Goal: Task Accomplishment & Management: Use online tool/utility

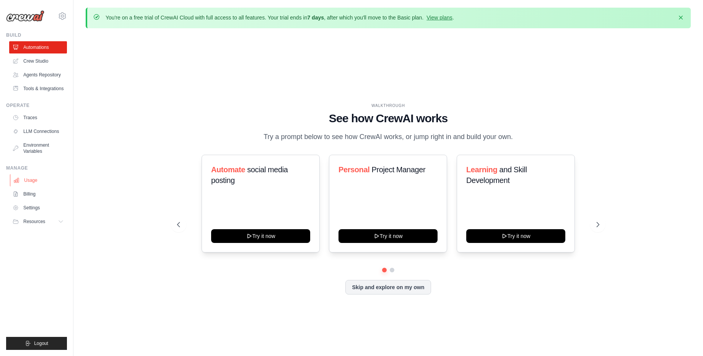
click at [43, 182] on link "Usage" at bounding box center [39, 180] width 58 height 12
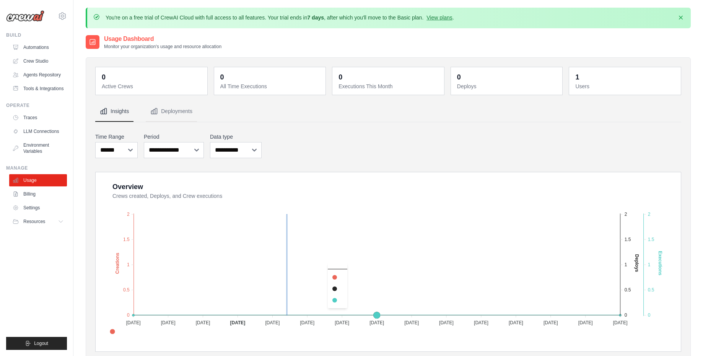
click at [287, 270] on foreignobject "Created Deploys Executions" at bounding box center [388, 270] width 565 height 134
click at [405, 251] on foreignobject "Created Deploys Executions" at bounding box center [388, 270] width 565 height 134
click at [35, 74] on link "Agents Repository" at bounding box center [39, 75] width 58 height 12
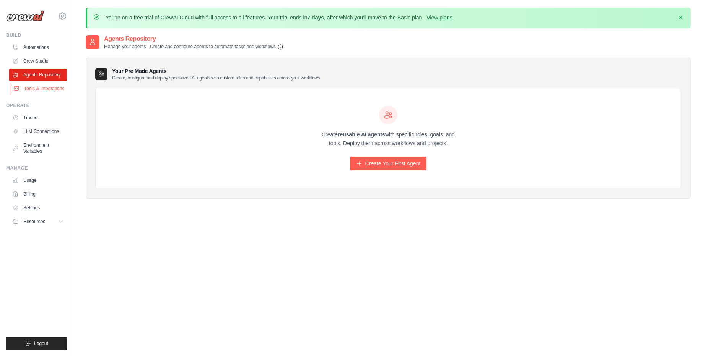
click at [35, 92] on link "Tools & Integrations" at bounding box center [39, 89] width 58 height 12
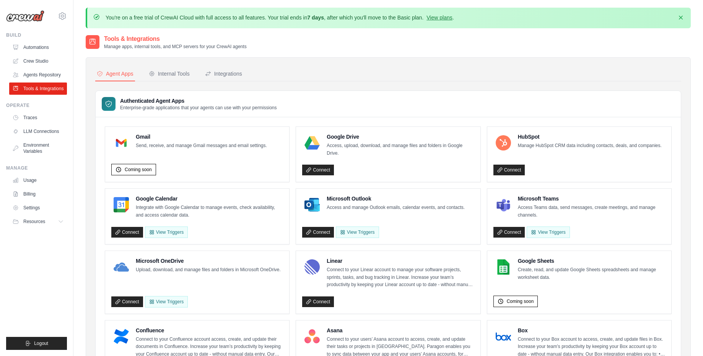
click at [163, 101] on h3 "Authenticated Agent Apps" at bounding box center [198, 101] width 157 height 8
click at [169, 78] on button "Internal Tools" at bounding box center [169, 74] width 44 height 15
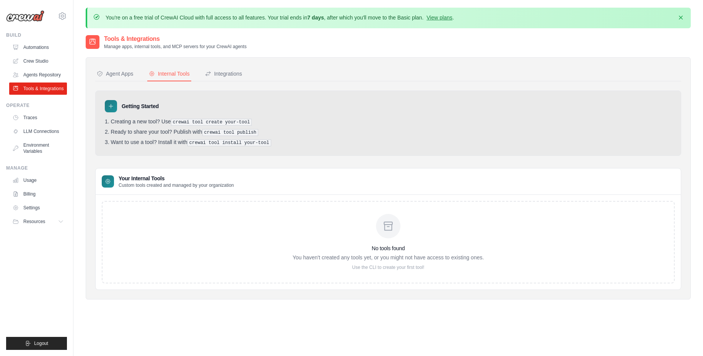
click at [200, 223] on div "No tools found You haven't created any tools yet, or you might not have access …" at bounding box center [388, 242] width 573 height 83
click at [63, 7] on div "[EMAIL_ADDRESS][DOMAIN_NAME] Settings" at bounding box center [36, 12] width 61 height 24
click at [63, 11] on icon at bounding box center [62, 15] width 9 height 9
click at [66, 45] on icon at bounding box center [68, 47] width 6 height 6
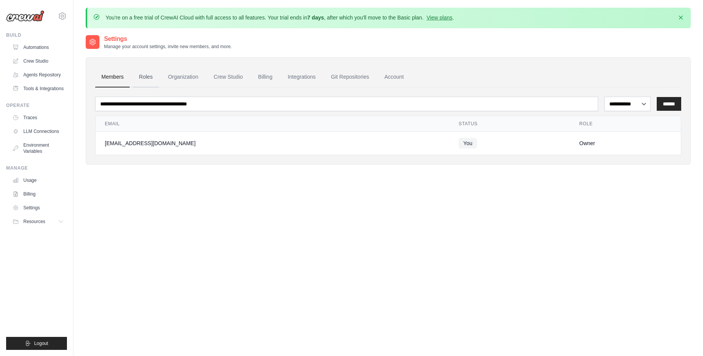
drag, startPoint x: 125, startPoint y: 72, endPoint x: 139, endPoint y: 76, distance: 14.3
click at [126, 72] on link "Members" at bounding box center [112, 77] width 34 height 21
click at [139, 76] on link "Roles" at bounding box center [146, 77] width 26 height 21
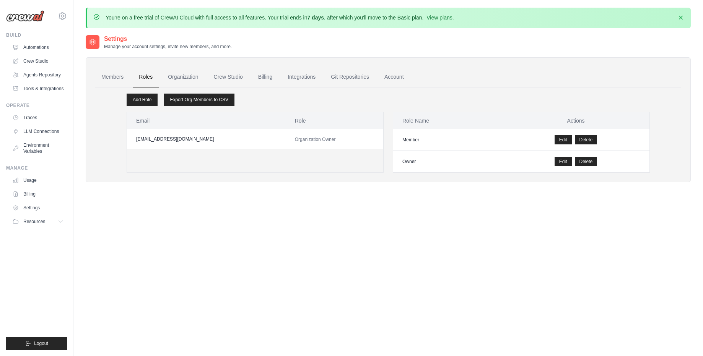
click at [160, 76] on ul "Members Roles Organization Crew Studio Billing Integrations Git Repositories Ac…" at bounding box center [388, 77] width 586 height 21
click at [195, 76] on link "Organization" at bounding box center [183, 77] width 42 height 21
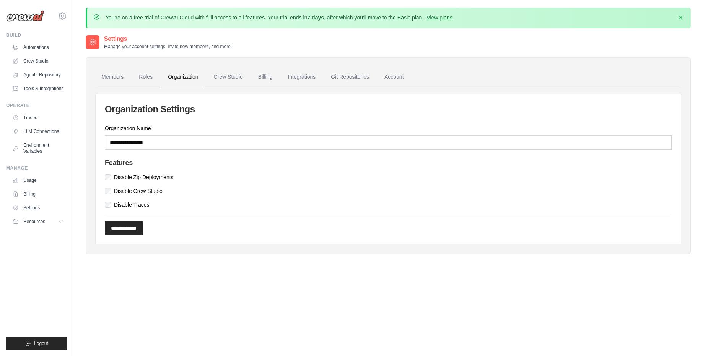
click at [246, 80] on link "Crew Studio" at bounding box center [228, 77] width 41 height 21
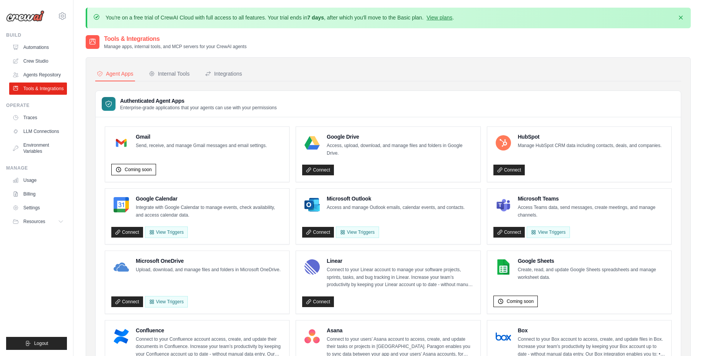
click at [429, 154] on p "Access, upload, download, and manage files and folders in Google Drive." at bounding box center [400, 149] width 147 height 15
click at [330, 106] on div "Authenticated Agent Apps Enterprise-grade applications that your agents can use…" at bounding box center [388, 104] width 585 height 26
click at [231, 70] on div "Integrations" at bounding box center [223, 74] width 37 height 8
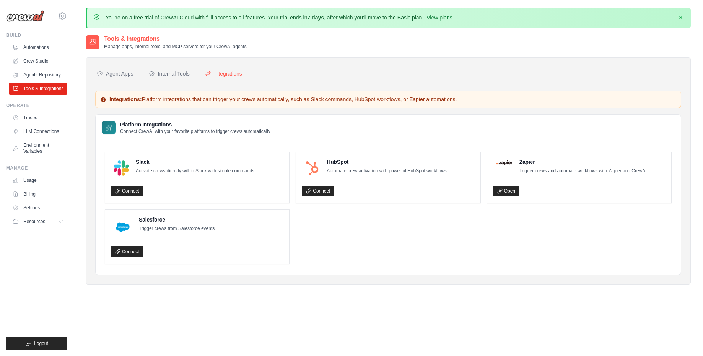
click at [153, 57] on div "Agent Apps Internal Tools Integrations Authenticated Agent Apps Enterprise-grad…" at bounding box center [388, 171] width 605 height 228
click at [176, 93] on div "Integrations: Platform integrations that can trigger your crews automatically, …" at bounding box center [388, 100] width 586 height 18
click at [179, 74] on div "Internal Tools" at bounding box center [169, 74] width 41 height 8
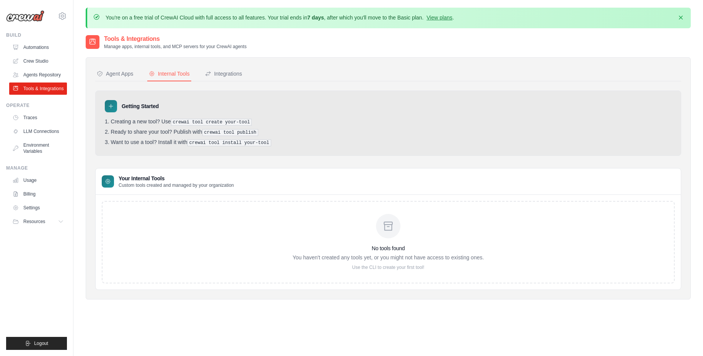
click at [186, 177] on h3 "Your Internal Tools" at bounding box center [176, 179] width 115 height 8
click at [220, 147] on div "Getting Started Creating a new tool? Use crewai tool create your-tool Ready to …" at bounding box center [388, 123] width 586 height 65
click at [224, 145] on pre "crewai tool install your-tool" at bounding box center [229, 143] width 84 height 7
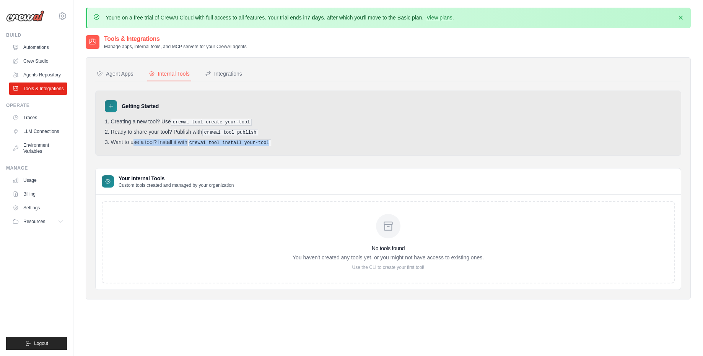
click at [274, 154] on div "Getting Started Creating a new tool? Use crewai tool create your-tool Ready to …" at bounding box center [388, 123] width 586 height 65
click at [228, 133] on pre "crewai tool publish" at bounding box center [230, 132] width 56 height 7
click at [228, 120] on pre "crewai tool create your-tool" at bounding box center [211, 122] width 81 height 7
click at [393, 226] on icon at bounding box center [388, 226] width 12 height 12
click at [218, 203] on div "No tools found You haven't created any tools yet, or you might not have access …" at bounding box center [388, 242] width 573 height 83
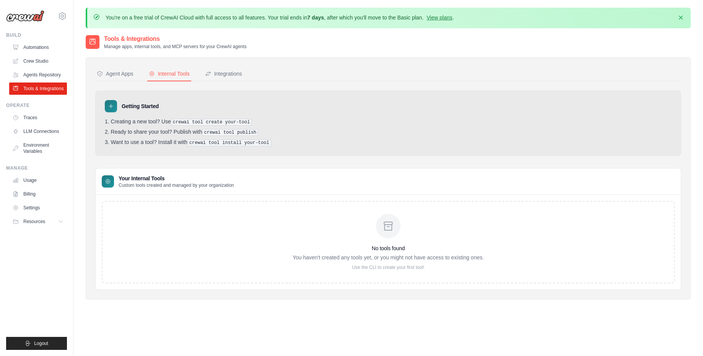
click at [337, 214] on div "No tools found You haven't created any tools yet, or you might not have access …" at bounding box center [388, 242] width 191 height 57
click at [362, 222] on div "No tools found You haven't created any tools yet, or you might not have access …" at bounding box center [388, 242] width 191 height 57
click at [269, 65] on div "Agent Apps Internal Tools Integrations Authenticated Agent Apps Enterprise-grad…" at bounding box center [388, 178] width 605 height 242
click at [325, 86] on div "Agent Apps Internal Tools Integrations Authenticated Agent Apps Enterprise-grad…" at bounding box center [388, 178] width 586 height 223
drag, startPoint x: 102, startPoint y: 16, endPoint x: 427, endPoint y: 19, distance: 324.3
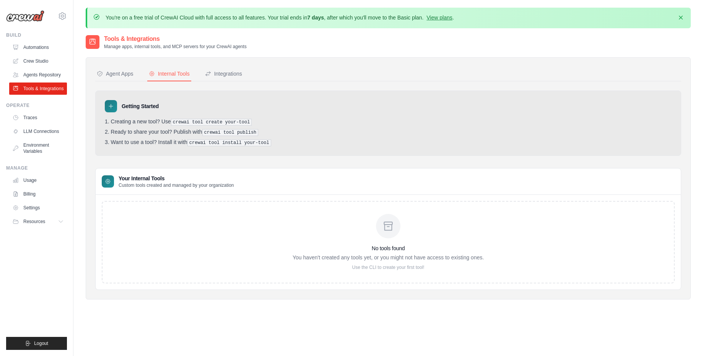
click at [427, 19] on div "You're on a free trial of CrewAI Cloud with full access to all features. Your t…" at bounding box center [388, 18] width 591 height 8
copy p "You're on a free trial of CrewAI Cloud with full access to all features. Your t…"
click at [480, 164] on div "Getting Started Creating a new tool? Use crewai tool create your-tool Ready to …" at bounding box center [388, 191] width 586 height 200
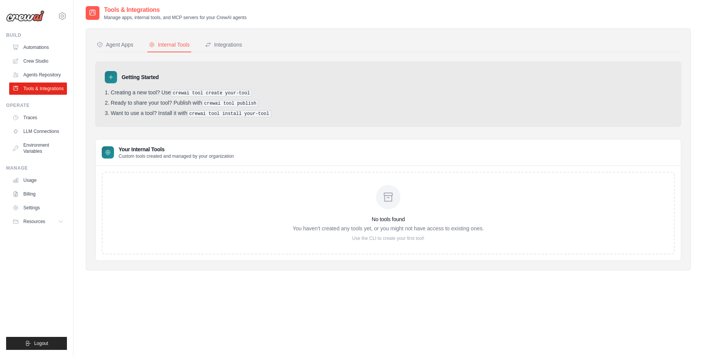
scroll to position [42, 0]
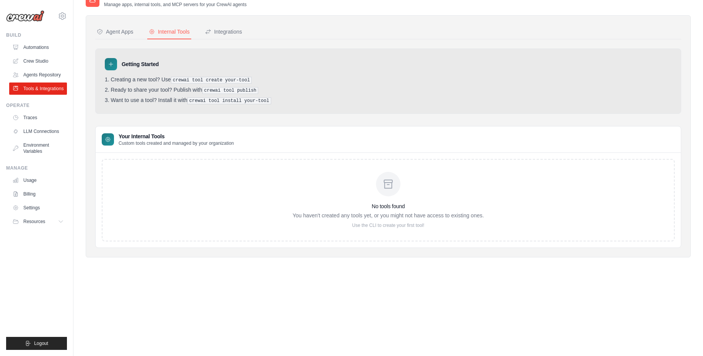
click at [214, 221] on div "No tools found You haven't created any tools yet, or you might not have access …" at bounding box center [388, 200] width 573 height 83
click at [247, 164] on div "No tools found You haven't created any tools yet, or you might not have access …" at bounding box center [388, 200] width 573 height 83
click at [274, 268] on div "Tools & Integrations Manage apps, internal tools, and MCP servers for your Crew…" at bounding box center [388, 131] width 605 height 278
click at [244, 52] on div "Getting Started Creating a new tool? Use crewai tool create your-tool Ready to …" at bounding box center [388, 81] width 586 height 65
click at [444, 12] on div "Agent Apps Internal Tools Integrations Authenticated Agent Apps Enterprise-grad…" at bounding box center [388, 133] width 605 height 250
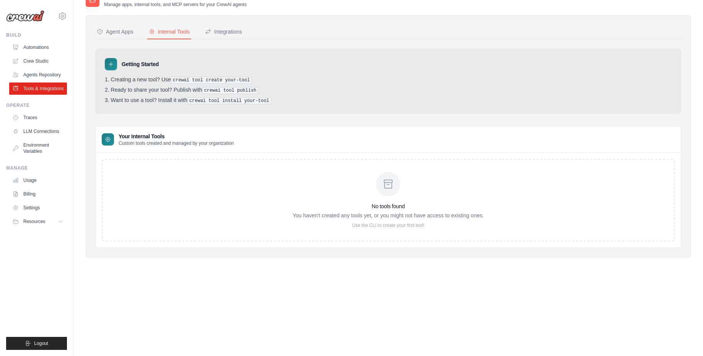
click at [421, 52] on div "Getting Started Creating a new tool? Use crewai tool create your-tool Ready to …" at bounding box center [388, 81] width 586 height 65
